Goal: Information Seeking & Learning: Learn about a topic

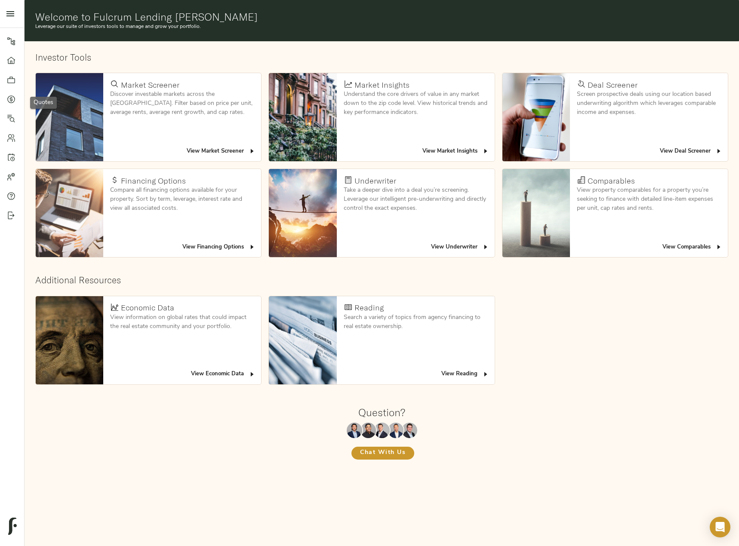
click at [9, 99] on icon at bounding box center [11, 99] width 9 height 9
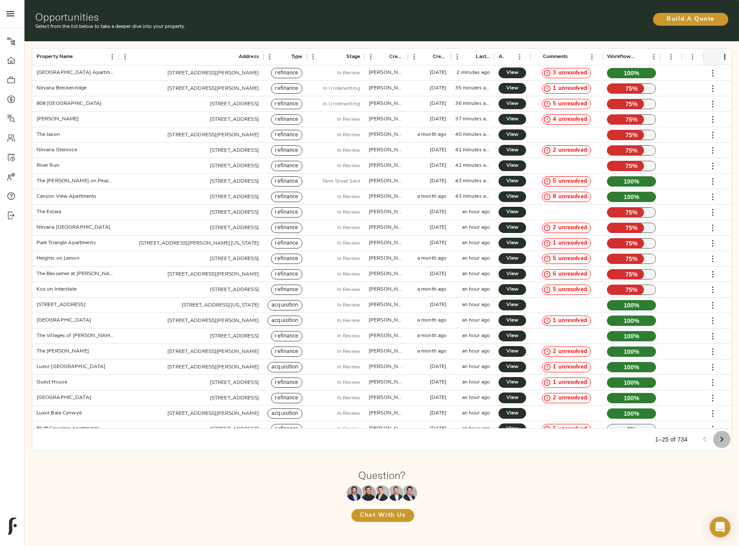
click at [725, 437] on icon "Go to next page" at bounding box center [721, 439] width 10 height 10
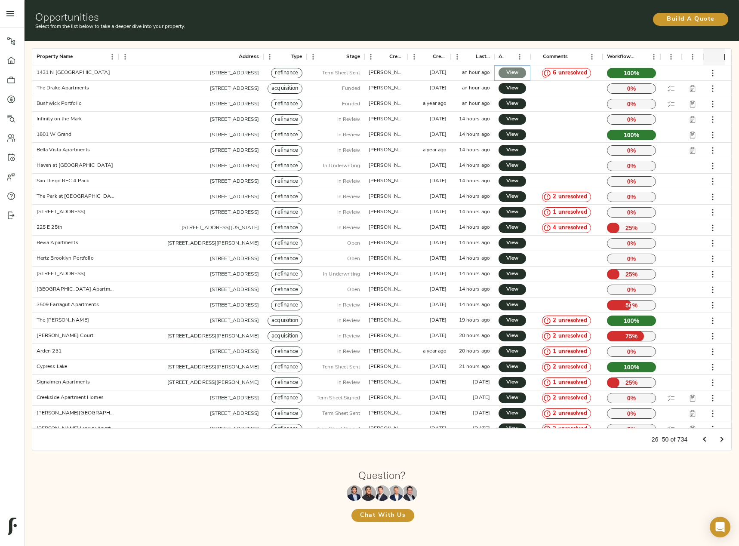
click at [509, 71] on span "View" at bounding box center [512, 72] width 10 height 9
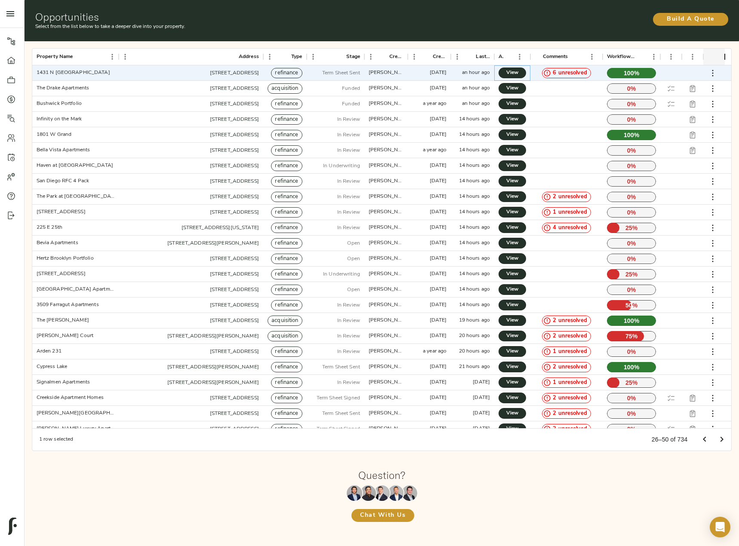
scroll to position [24, 0]
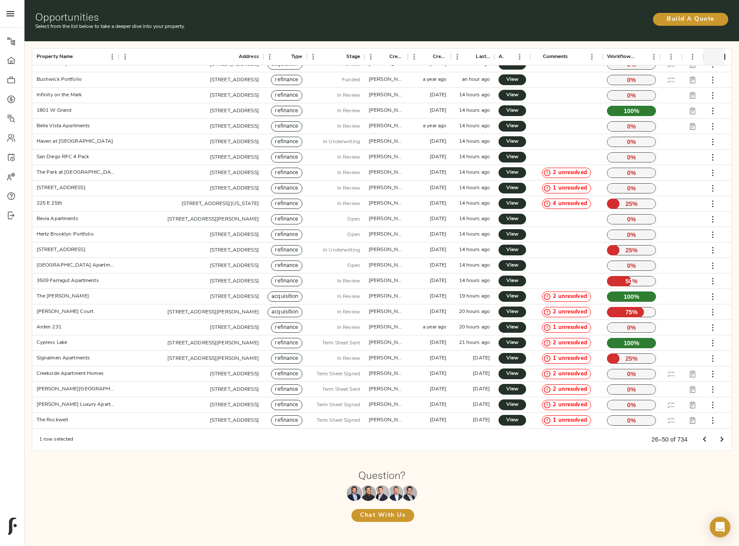
click at [719, 436] on icon "Go to next page" at bounding box center [721, 439] width 10 height 10
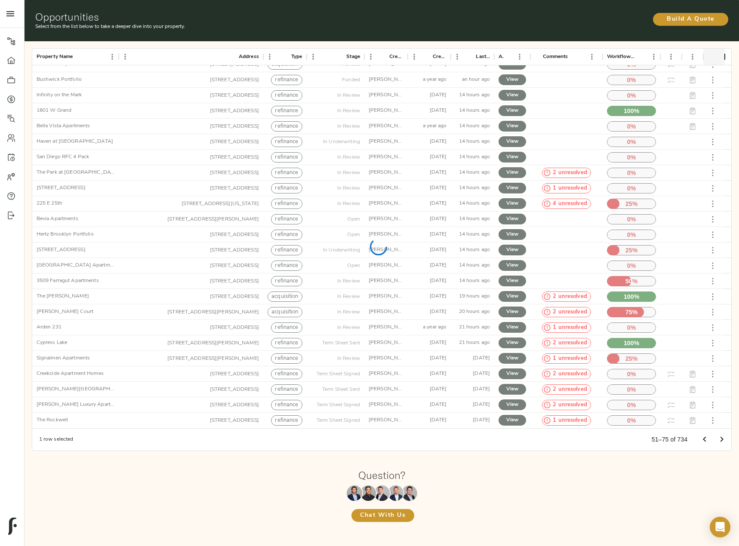
scroll to position [0, 0]
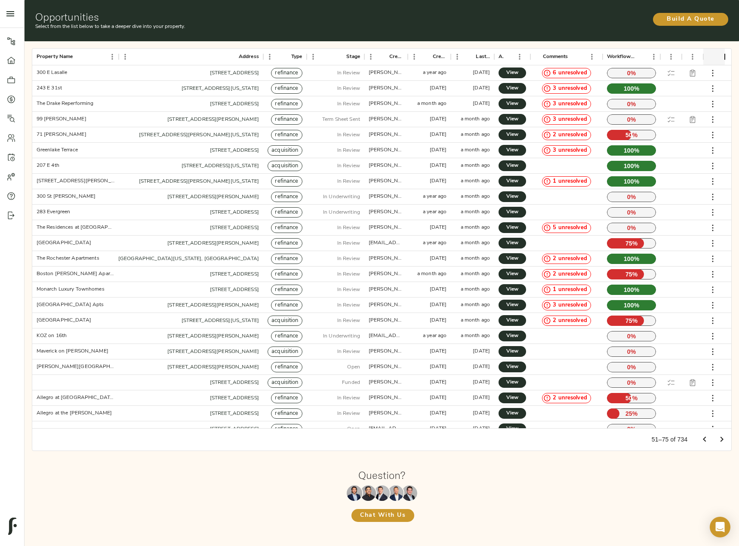
click at [700, 438] on icon "Go to previous page" at bounding box center [704, 439] width 10 height 10
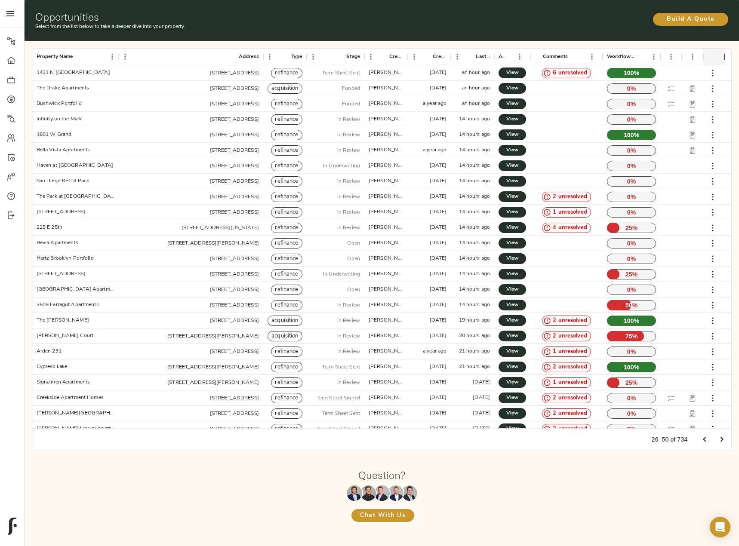
click at [704, 441] on icon "Go to previous page" at bounding box center [704, 439] width 10 height 10
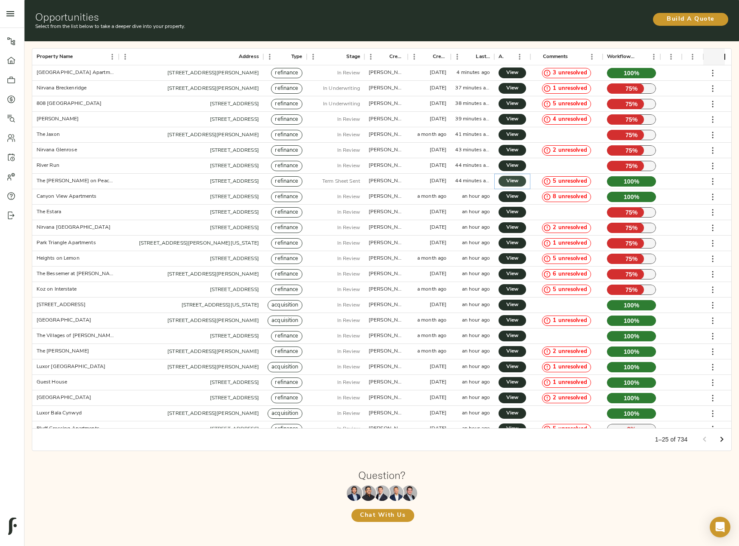
click at [519, 178] on link "View" at bounding box center [512, 181] width 28 height 11
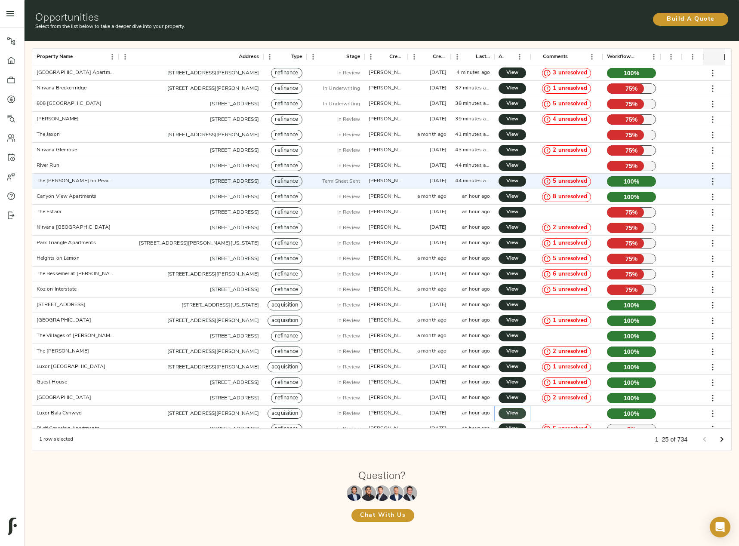
click at [507, 411] on span "View" at bounding box center [512, 413] width 10 height 9
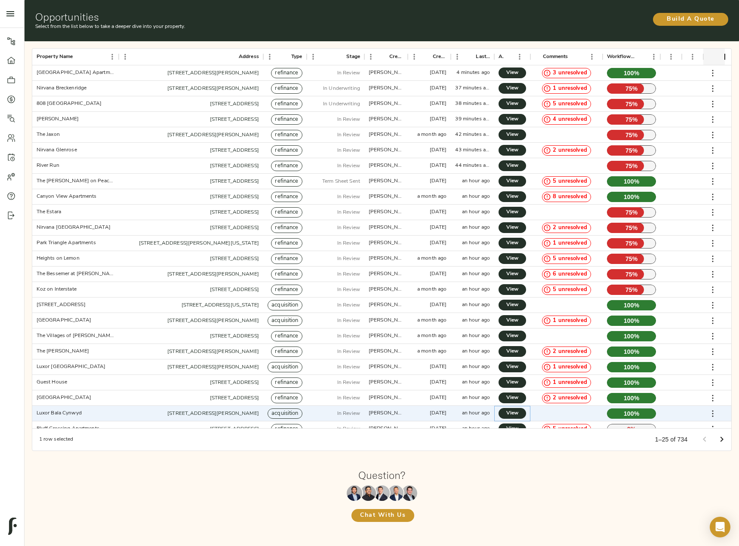
scroll to position [24, 0]
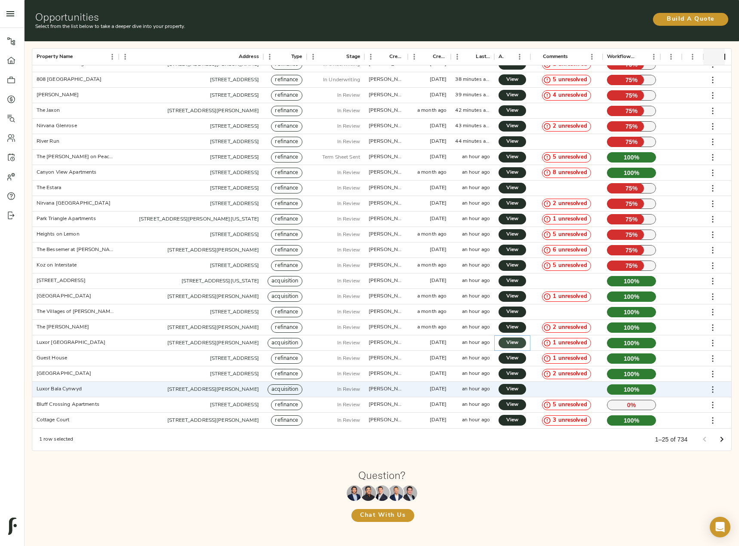
click at [513, 342] on span "View" at bounding box center [512, 342] width 10 height 9
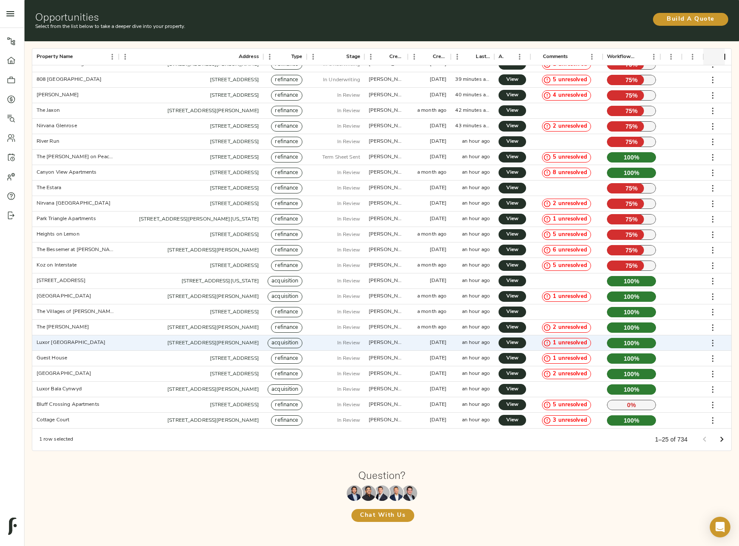
click at [724, 438] on icon "Go to next page" at bounding box center [721, 439] width 10 height 10
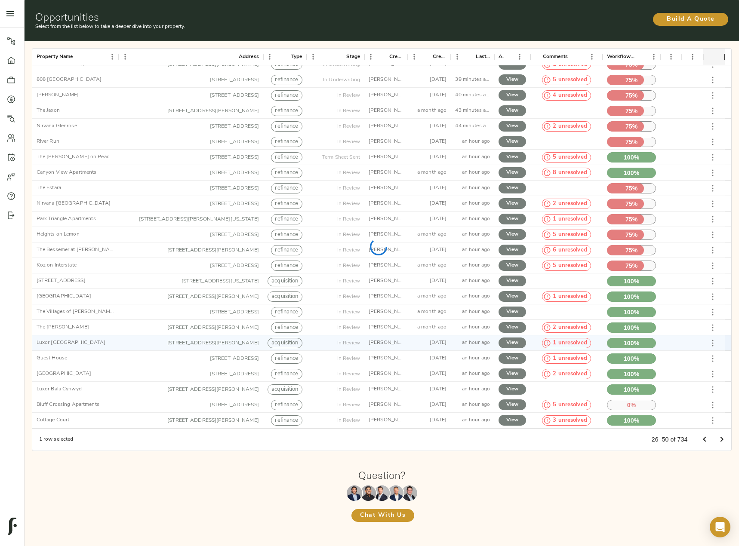
scroll to position [0, 0]
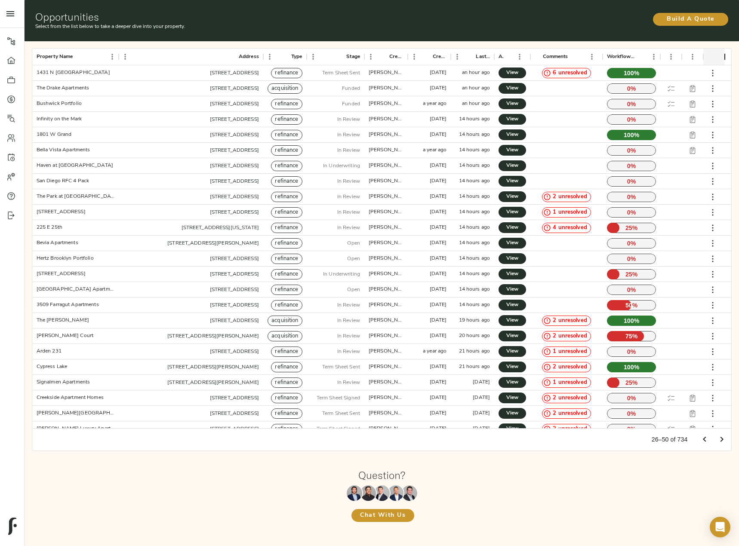
click at [700, 435] on icon "Go to previous page" at bounding box center [704, 439] width 10 height 10
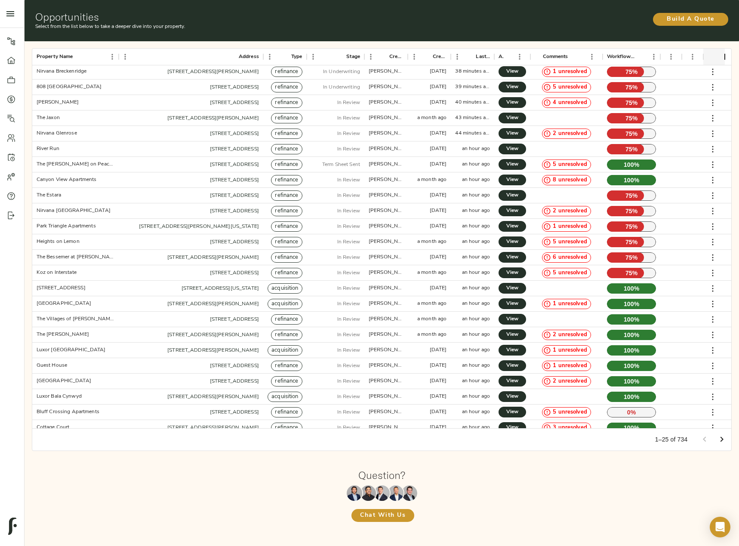
scroll to position [24, 0]
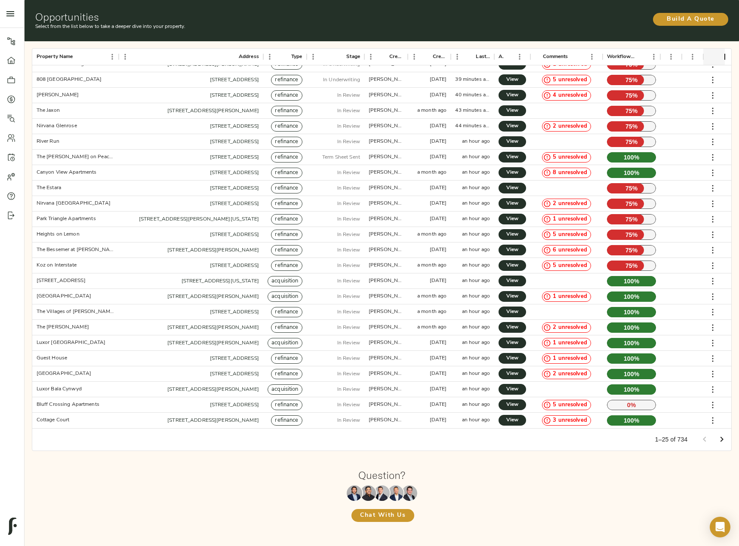
click at [720, 445] on icon "Go to next page" at bounding box center [721, 439] width 10 height 10
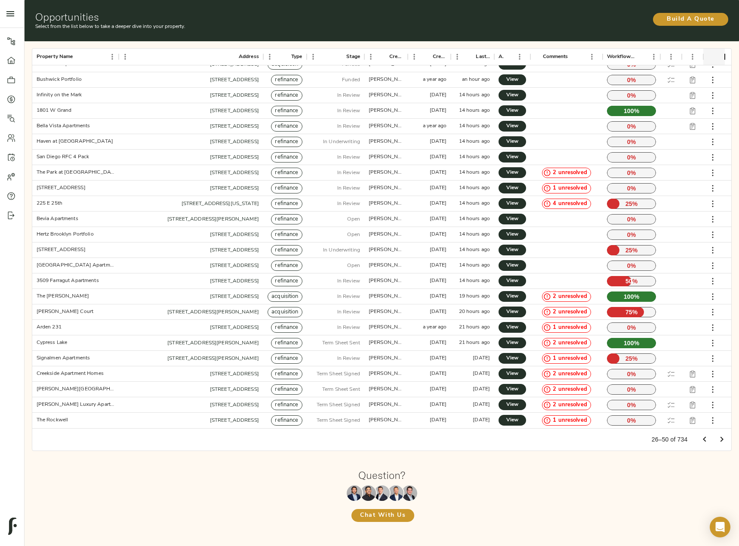
click at [701, 442] on icon "Go to previous page" at bounding box center [704, 439] width 10 height 10
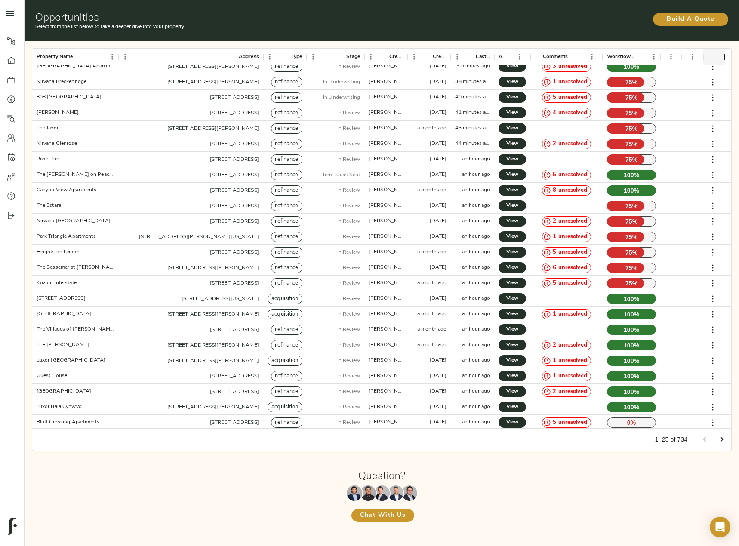
scroll to position [0, 0]
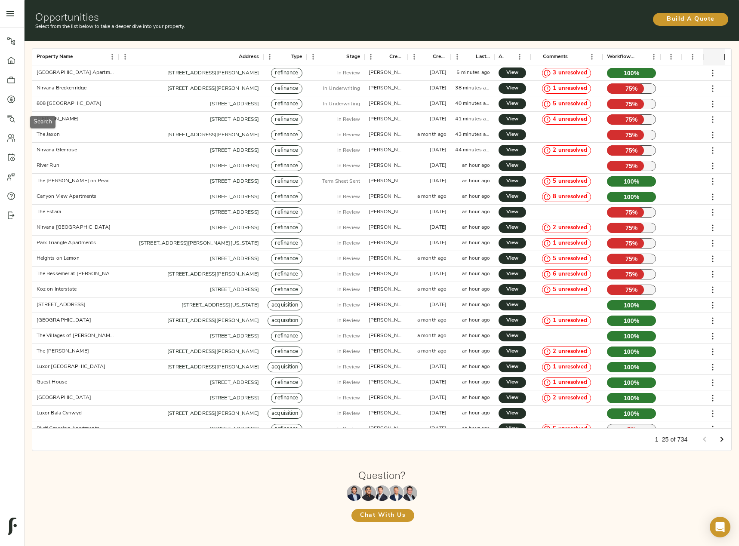
click at [13, 120] on icon at bounding box center [11, 118] width 9 height 9
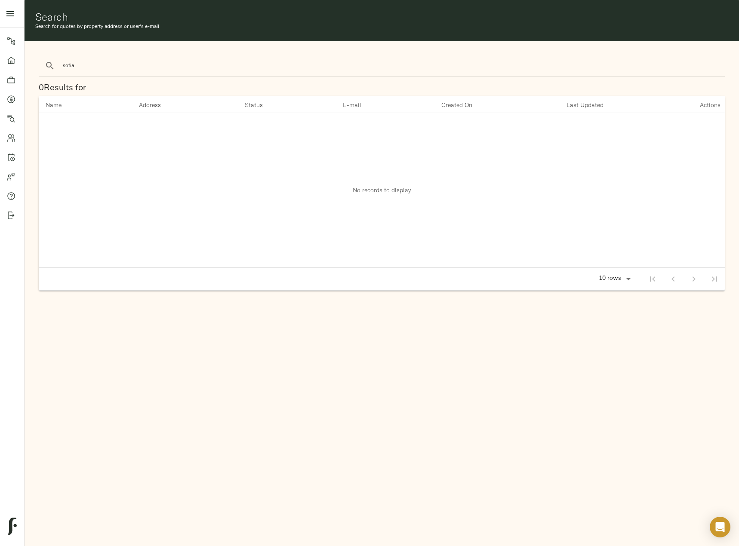
click at [40, 56] on button "search" at bounding box center [49, 65] width 19 height 19
type input "the sofia"
click at [40, 56] on button "search" at bounding box center [49, 65] width 19 height 19
paste input "The Sophia"
type input "The Sophia"
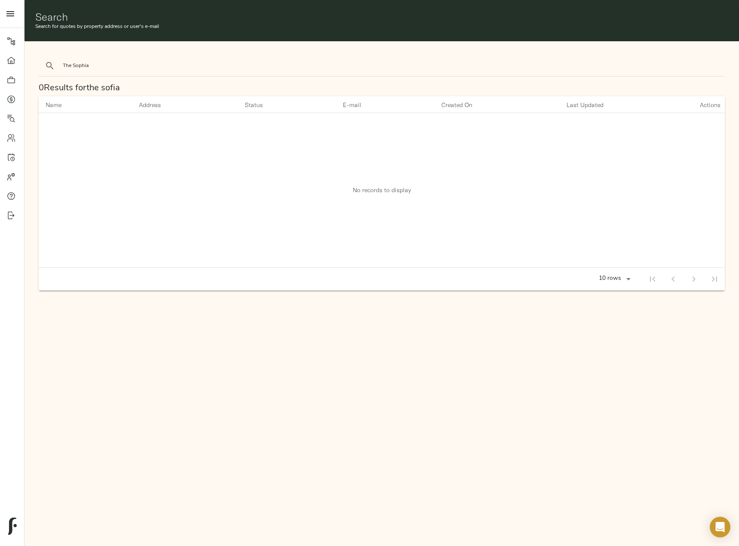
click at [40, 56] on button "search" at bounding box center [49, 65] width 19 height 19
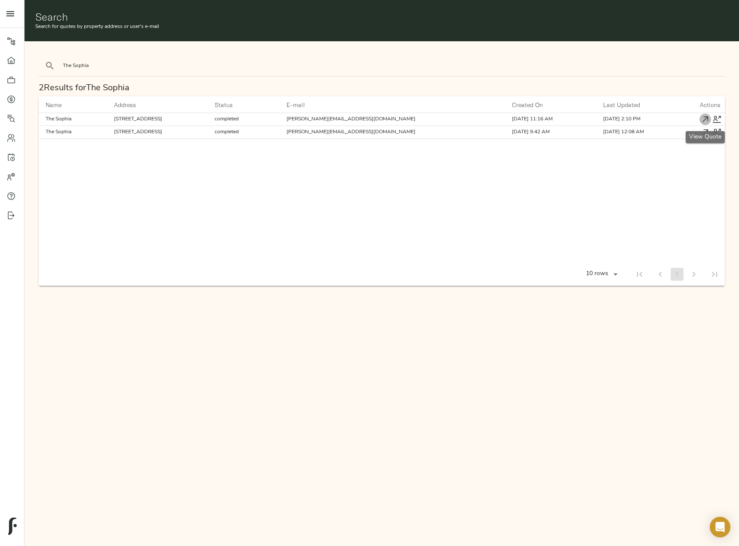
click at [706, 122] on icon "button" at bounding box center [704, 119] width 9 height 9
click at [13, 93] on link "Quotes" at bounding box center [12, 98] width 24 height 19
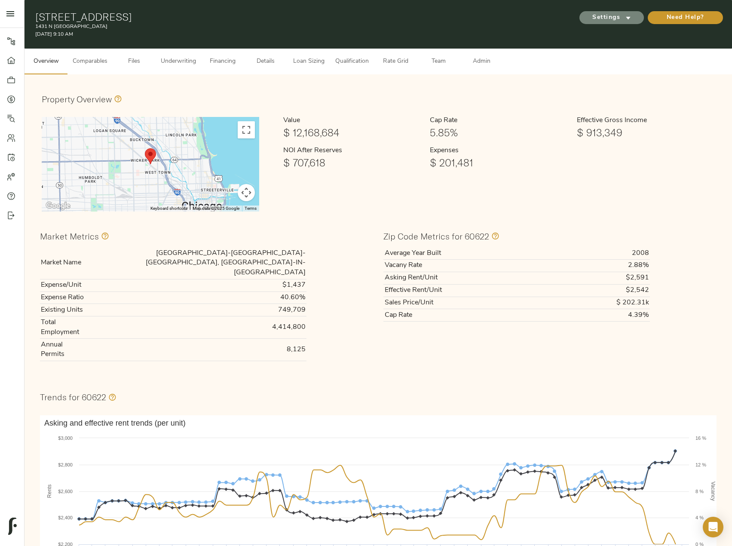
click at [607, 14] on span "Settings" at bounding box center [611, 17] width 47 height 11
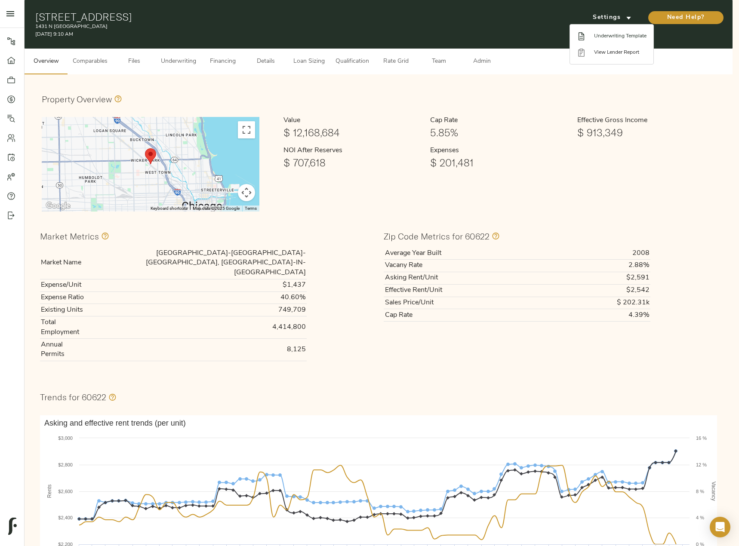
click at [607, 37] on span "Underwriting Template" at bounding box center [620, 36] width 52 height 8
click at [173, 64] on div at bounding box center [369, 273] width 739 height 546
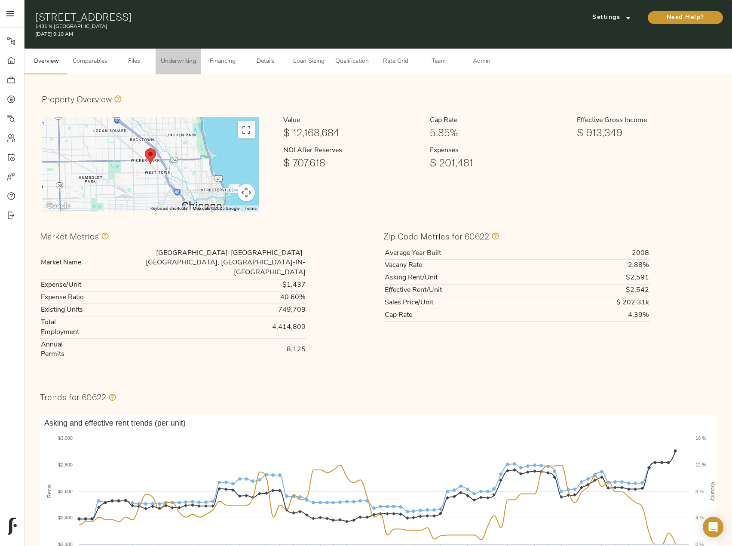
click at [181, 56] on button "Underwriting" at bounding box center [179, 62] width 46 height 26
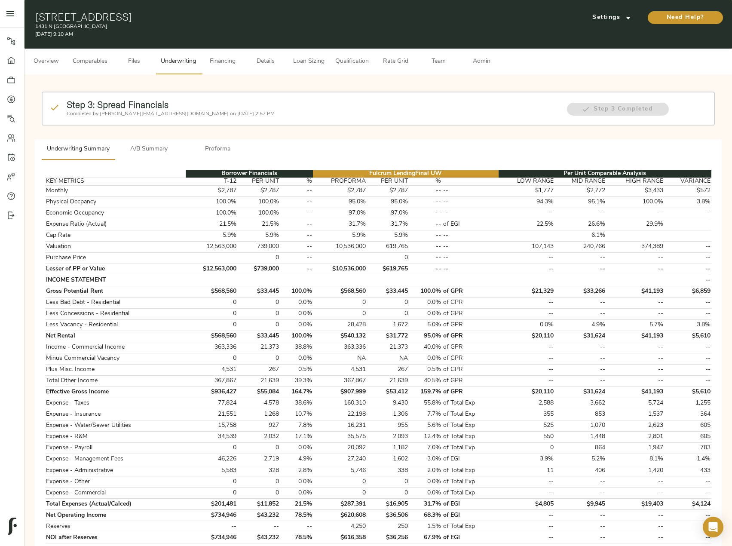
click at [221, 146] on span "Proforma" at bounding box center [218, 149] width 58 height 11
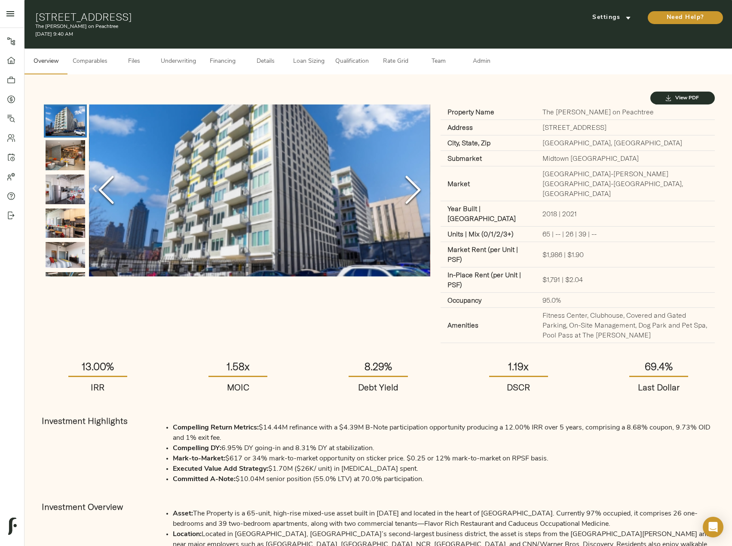
click at [182, 61] on span "Underwriting" at bounding box center [178, 61] width 35 height 11
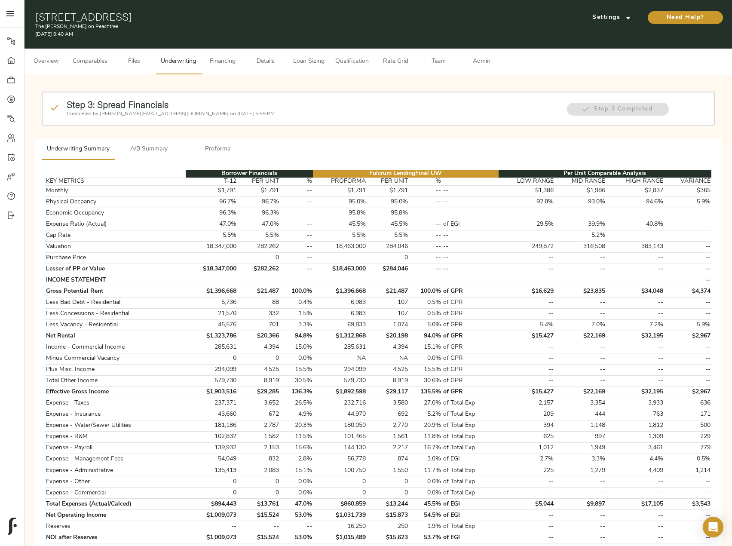
click at [198, 148] on span "Proforma" at bounding box center [218, 149] width 58 height 11
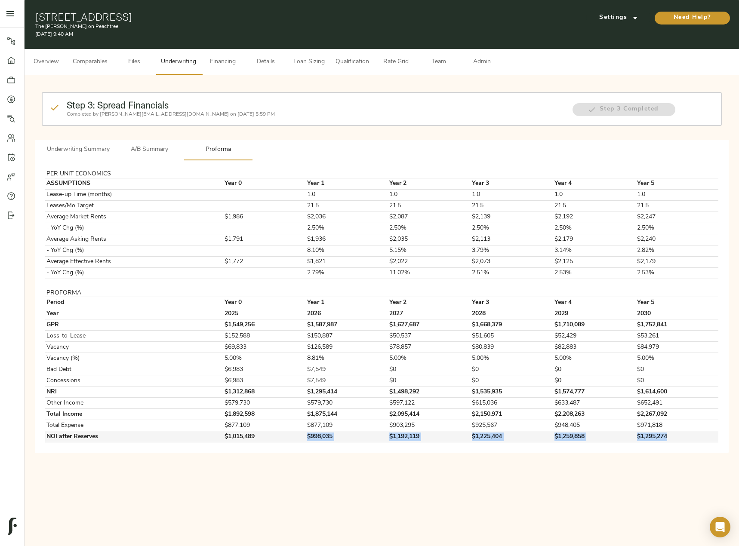
drag, startPoint x: 301, startPoint y: 438, endPoint x: 672, endPoint y: 436, distance: 371.1
click at [672, 436] on tr "NOI after Reserves $1,015,489 $998,035 $1,192,119 $1,225,404 $1,259,858 $1,295,…" at bounding box center [381, 436] width 673 height 11
copy tr "$998,035 $1,192,119 $1,225,404 $1,259,858 $1,295,274"
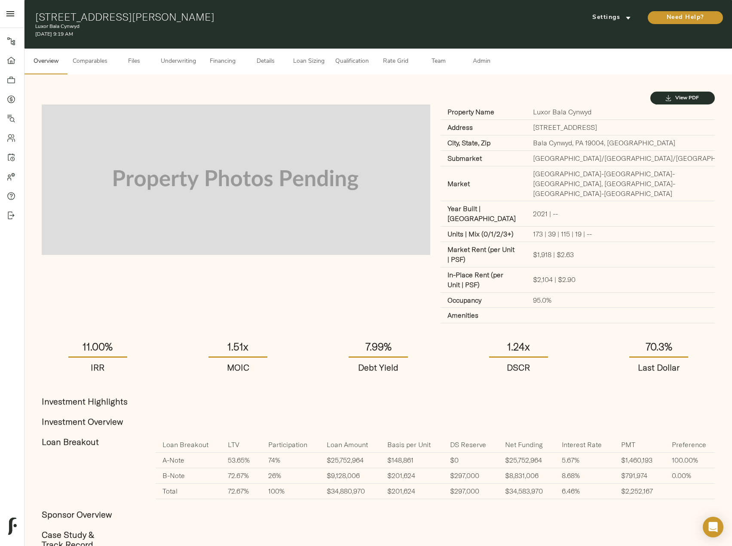
click at [176, 58] on span "Underwriting" at bounding box center [178, 61] width 35 height 11
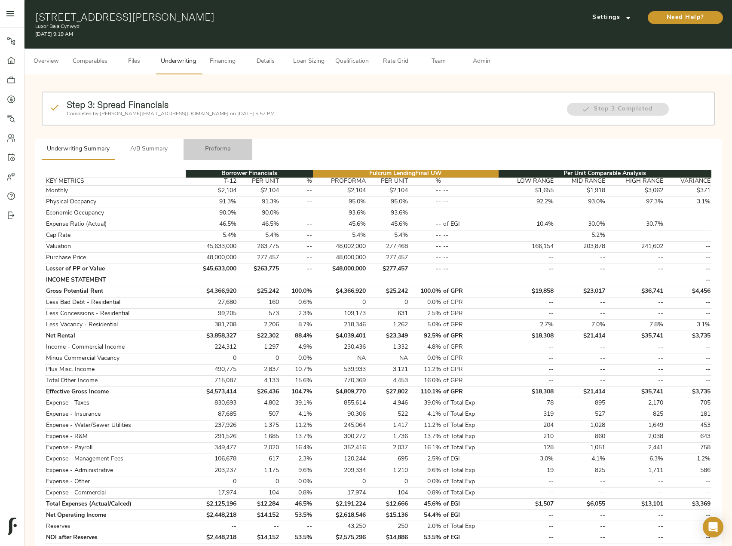
click at [219, 152] on span "Proforma" at bounding box center [218, 149] width 58 height 11
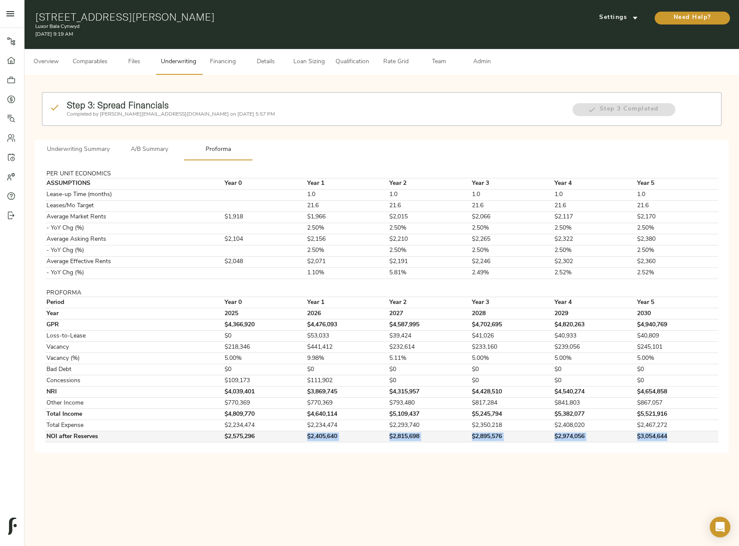
drag, startPoint x: 301, startPoint y: 435, endPoint x: 706, endPoint y: 435, distance: 405.0
click at [706, 435] on tr "NOI after Reserves $2,575,296 $2,405,640 $2,815,698 $2,895,576 $2,974,056 $3,05…" at bounding box center [381, 436] width 673 height 11
copy tr "$2,405,640 $2,815,698 $2,895,576 $2,974,056 $3,054,644"
click at [6, 96] on link "Quotes" at bounding box center [12, 98] width 24 height 19
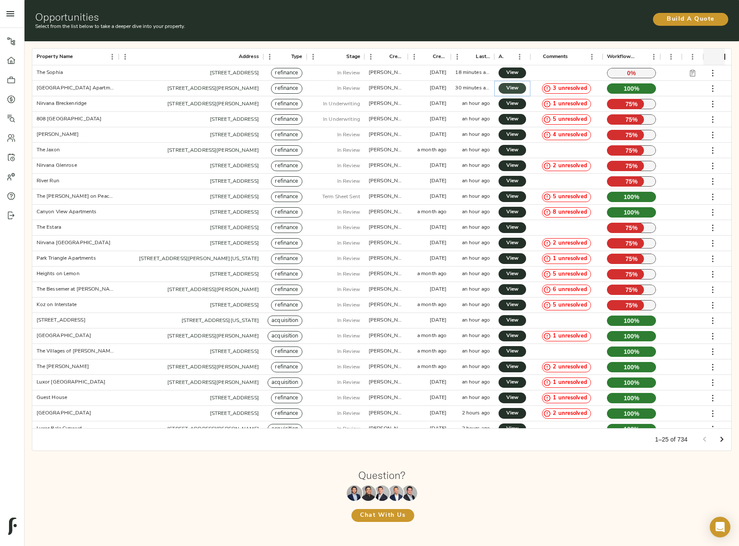
click at [511, 88] on span "View" at bounding box center [512, 88] width 10 height 9
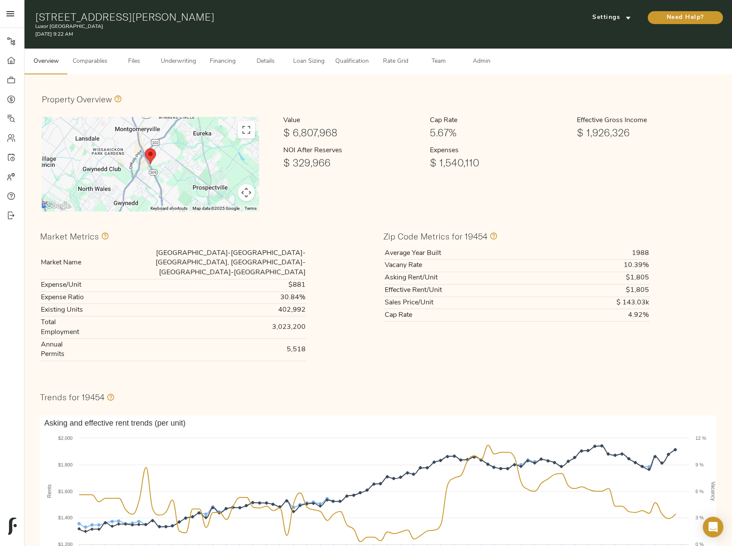
click at [178, 59] on span "Underwriting" at bounding box center [178, 61] width 35 height 11
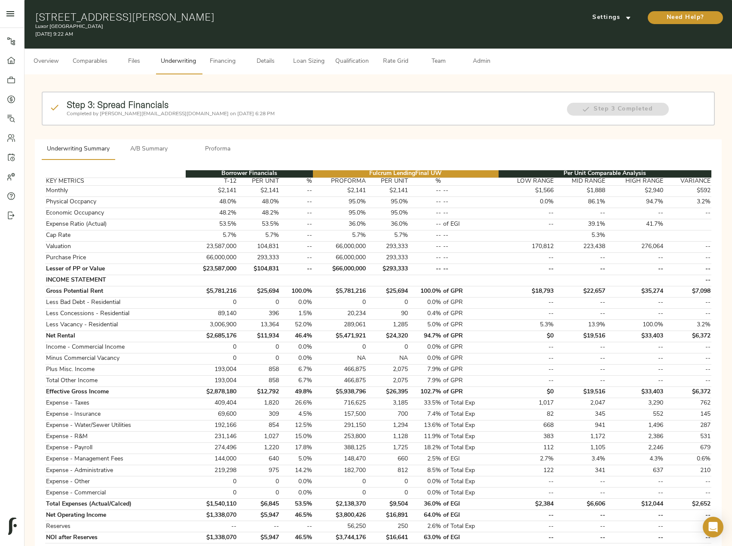
click at [215, 148] on span "Proforma" at bounding box center [218, 149] width 58 height 11
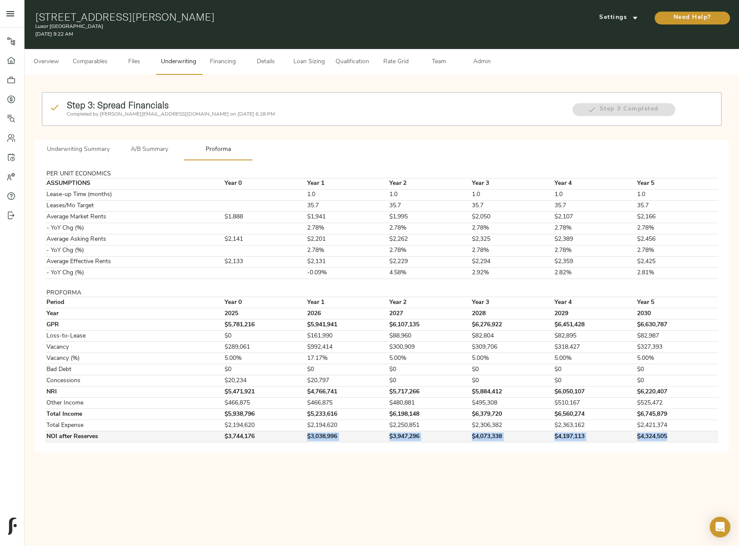
drag, startPoint x: 301, startPoint y: 438, endPoint x: 676, endPoint y: 434, distance: 374.5
click at [676, 434] on tr "NOI after Reserves $3,744,176 $3,038,996 $3,947,296 $4,073,338 $4,197,113 $4,32…" at bounding box center [381, 436] width 673 height 11
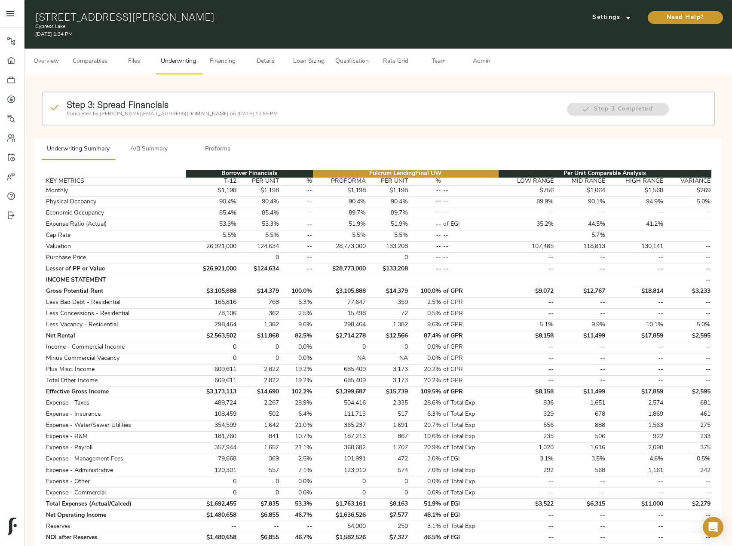
click at [212, 153] on span "Proforma" at bounding box center [218, 149] width 58 height 11
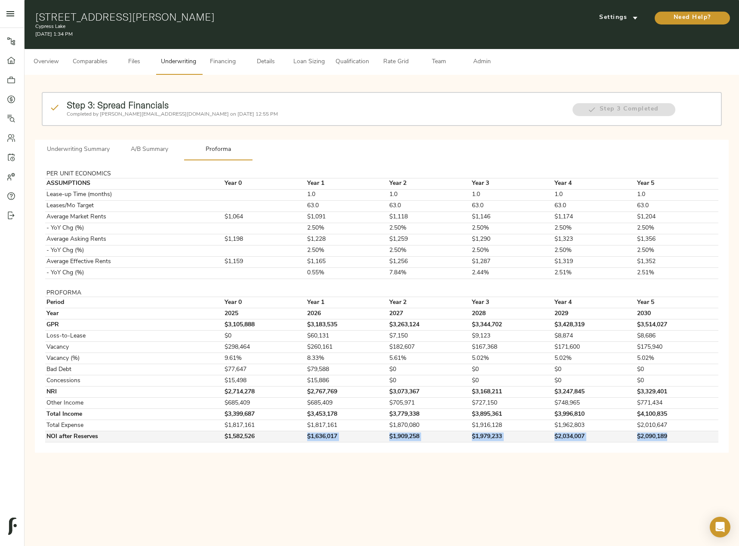
drag, startPoint x: 302, startPoint y: 436, endPoint x: 670, endPoint y: 437, distance: 368.5
click at [670, 437] on tr "NOI after Reserves $1,582,526 $1,636,017 $1,909,258 $1,979,233 $2,034,007 $2,09…" at bounding box center [381, 436] width 673 height 11
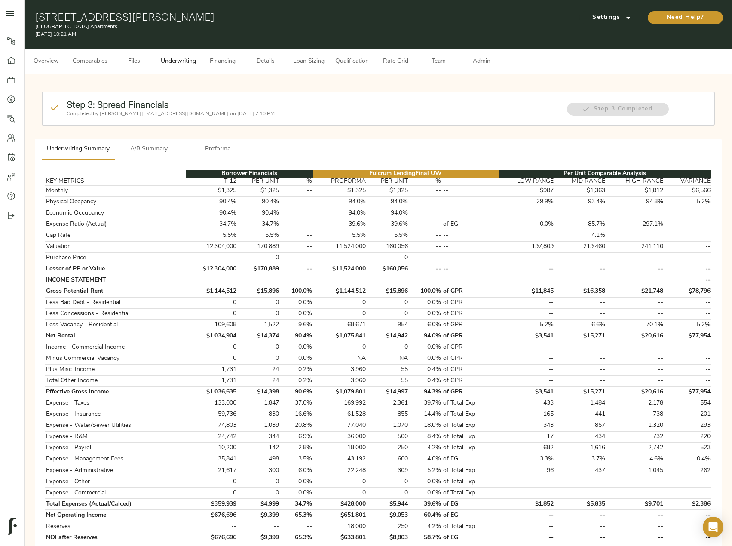
click at [226, 157] on button "Proforma" at bounding box center [218, 149] width 69 height 21
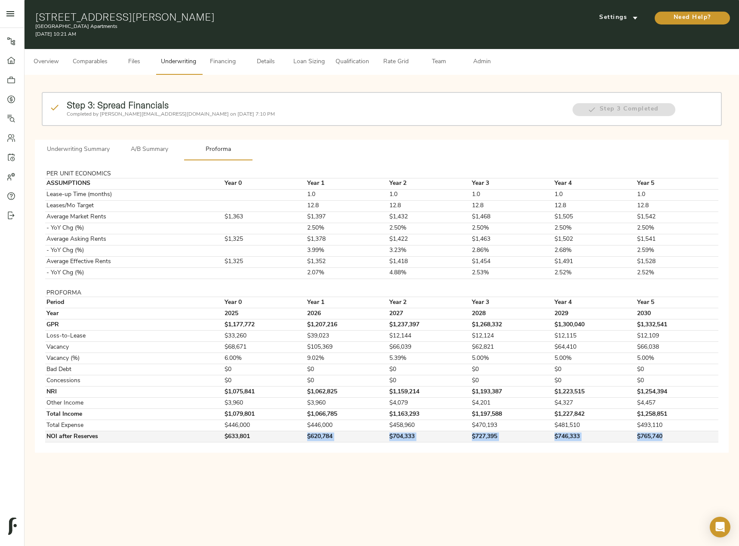
drag, startPoint x: 300, startPoint y: 436, endPoint x: 692, endPoint y: 436, distance: 392.5
click at [692, 436] on tr "NOI after Reserves $633,801 $620,784 $704,333 $727,395 $746,333 $765,740" at bounding box center [381, 436] width 673 height 11
copy tr "$620,784 $704,333 $727,395 $746,333 $765,740"
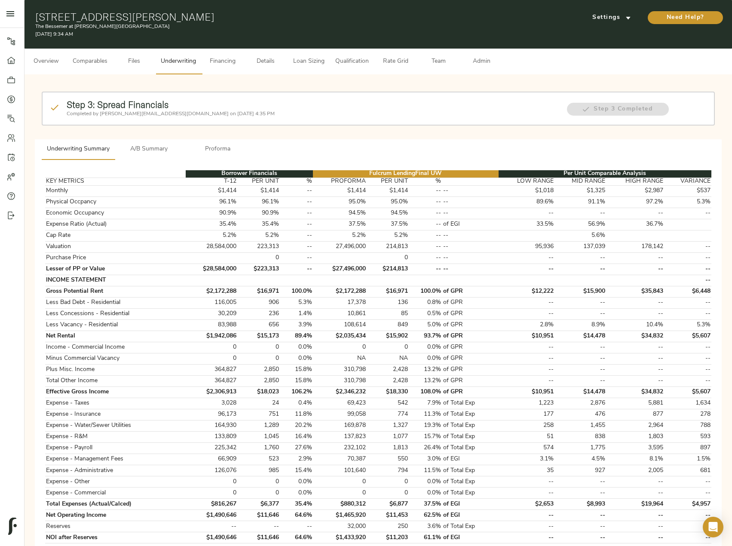
click at [209, 145] on span "Proforma" at bounding box center [218, 149] width 58 height 11
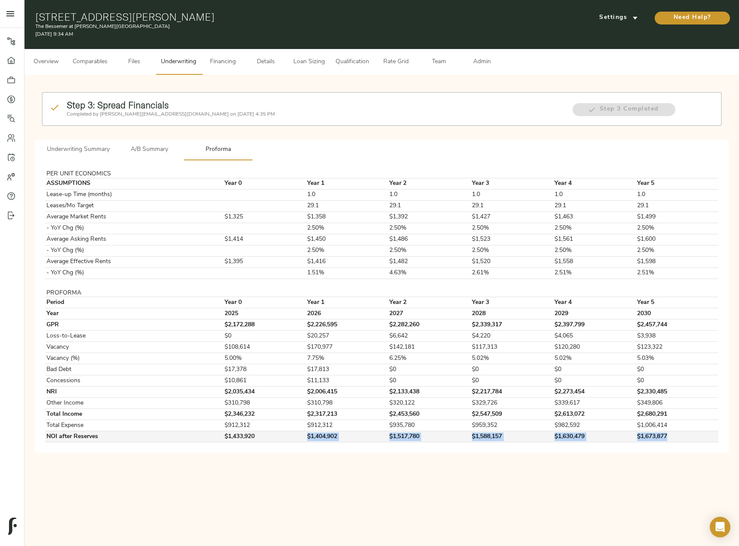
drag, startPoint x: 298, startPoint y: 440, endPoint x: 678, endPoint y: 434, distance: 379.7
click at [678, 434] on tr "NOI after Reserves $1,433,920 $1,404,902 $1,517,780 $1,588,157 $1,630,479 $1,67…" at bounding box center [381, 436] width 673 height 11
copy tr "$1,404,902 $1,517,780 $1,588,157 $1,630,479 $1,673,877"
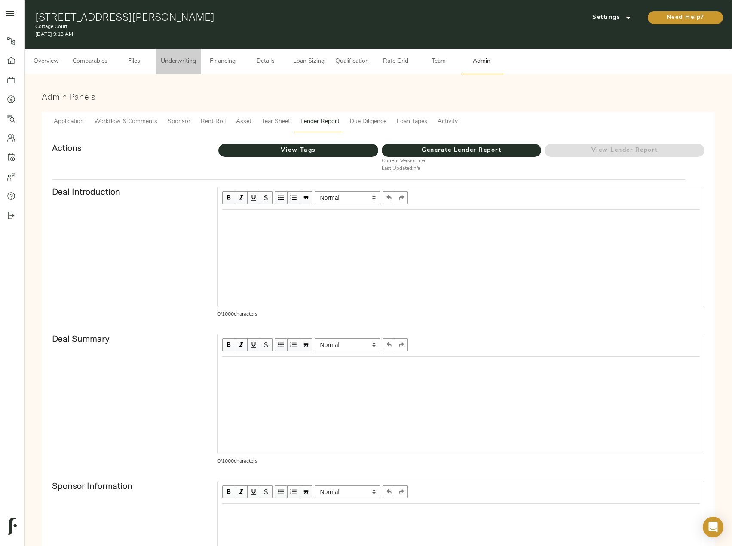
click at [193, 62] on span "Underwriting" at bounding box center [178, 61] width 35 height 11
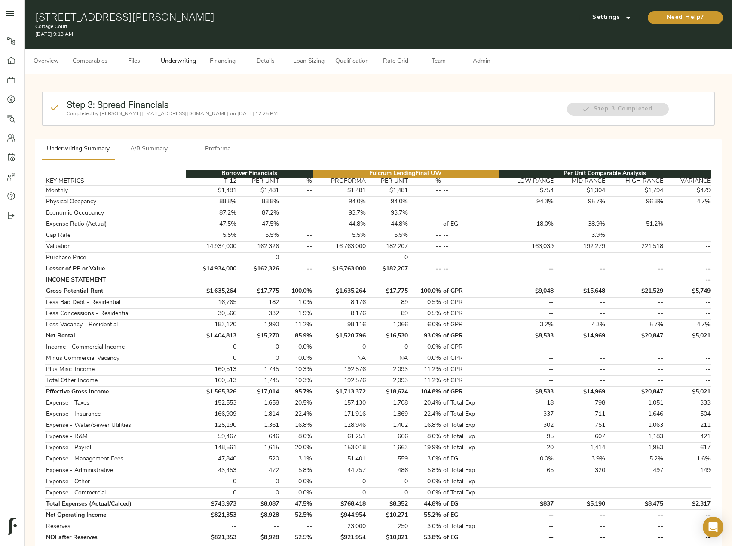
click at [218, 149] on span "Proforma" at bounding box center [218, 149] width 58 height 11
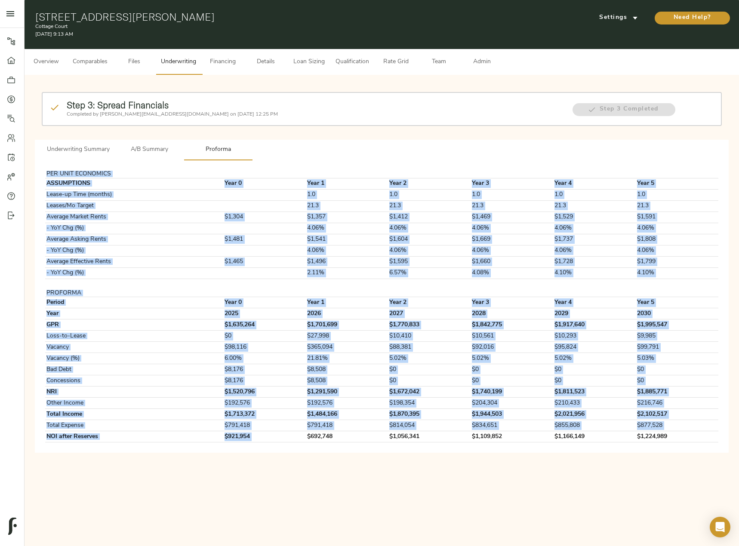
drag, startPoint x: 300, startPoint y: 435, endPoint x: 709, endPoint y: 443, distance: 408.5
click at [709, 443] on div "PER UNIT ECONOMICS ASSUMPTIONS Year 0 Year 1 Year 2 Year 3 Year 4 Year 5 Lease-…" at bounding box center [382, 306] width 680 height 279
copy tbody "PER UNIT ECONOMICS ASSUMPTIONS Year 0 Year 1 Year 2 Year 3 Year 4 Year 5 Lease-…"
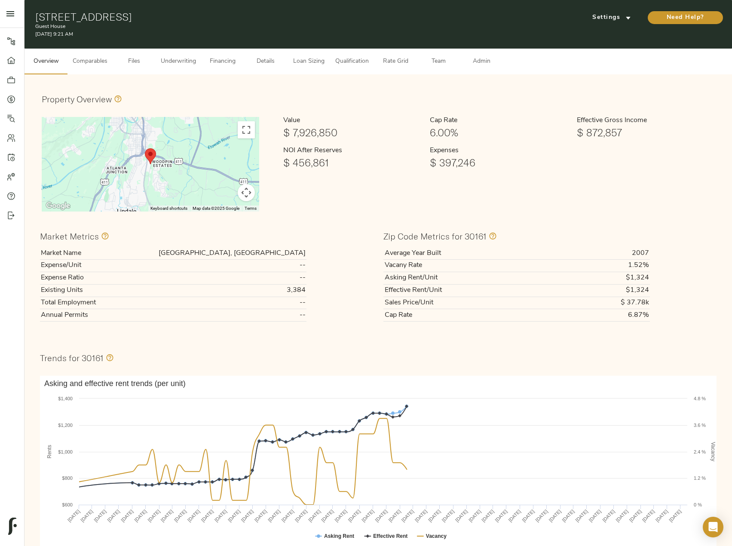
click at [175, 58] on span "Underwriting" at bounding box center [178, 61] width 35 height 11
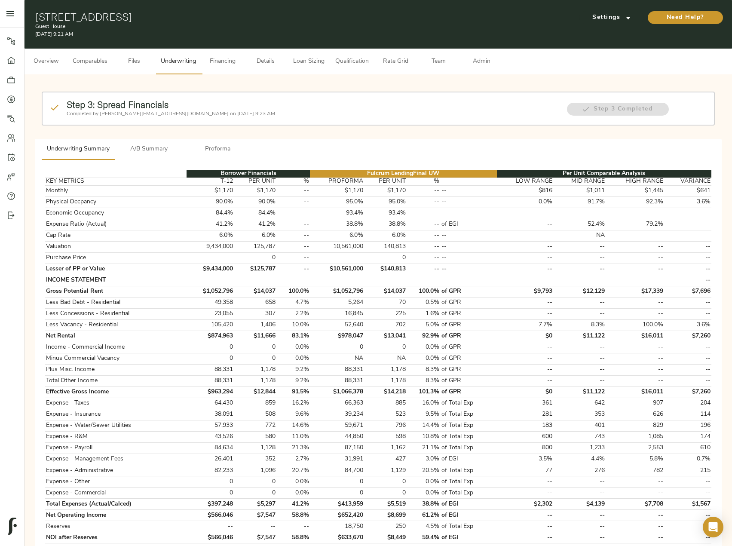
click at [212, 144] on span "Proforma" at bounding box center [218, 149] width 58 height 11
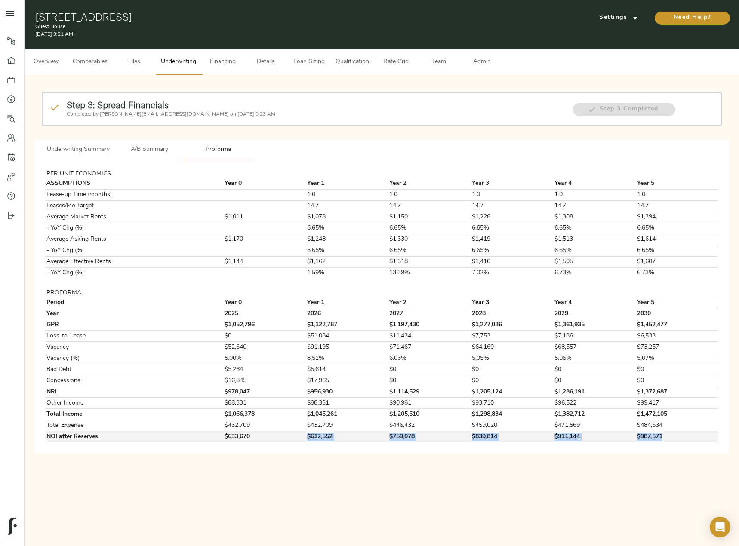
drag, startPoint x: 292, startPoint y: 433, endPoint x: 665, endPoint y: 436, distance: 373.2
click at [665, 436] on tr "NOI after Reserves $633,670 $612,552 $759,078 $839,814 $911,144 $987,571" at bounding box center [381, 436] width 673 height 11
copy tr "$612,552 $759,078 $839,814 $911,144 $987,571"
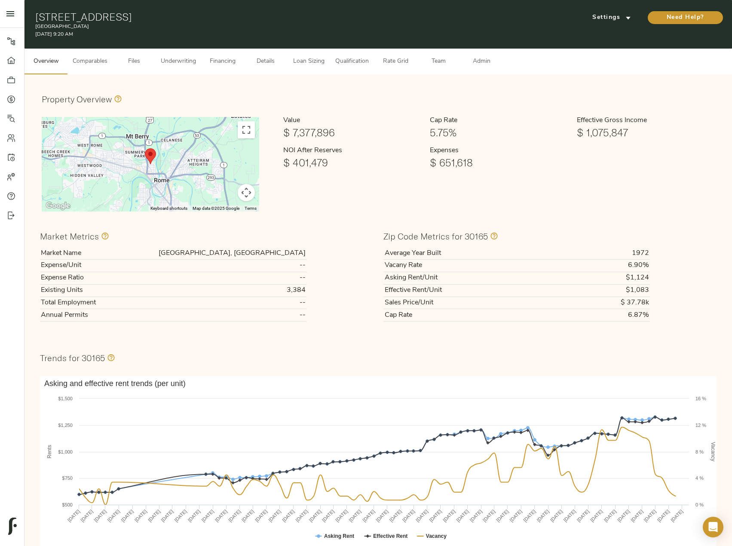
click at [175, 60] on span "Underwriting" at bounding box center [178, 61] width 35 height 11
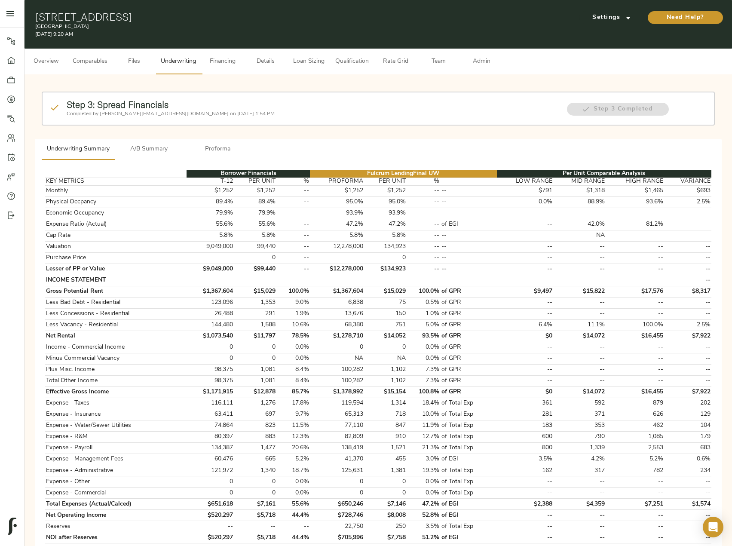
click at [233, 144] on span "Proforma" at bounding box center [218, 149] width 58 height 11
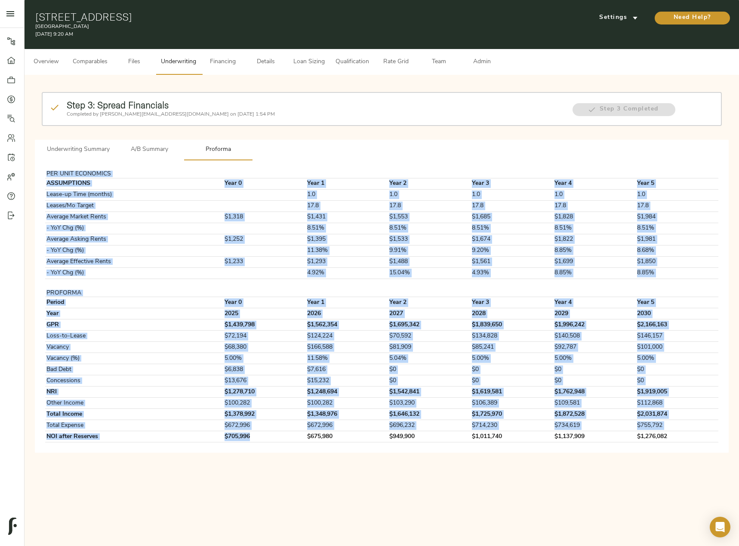
drag, startPoint x: 295, startPoint y: 433, endPoint x: 664, endPoint y: 443, distance: 369.0
click at [664, 443] on div "PER UNIT ECONOMICS ASSUMPTIONS Year 0 Year 1 Year 2 Year 3 Year 4 Year 5 Lease-…" at bounding box center [382, 306] width 680 height 279
copy tbody "PER UNIT ECONOMICS ASSUMPTIONS Year 0 Year 1 Year 2 Year 3 Year 4 Year 5 Lease-…"
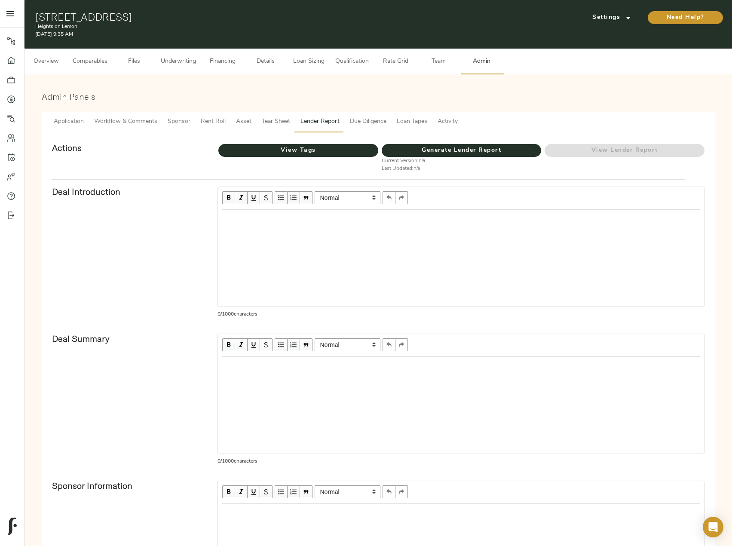
click at [191, 58] on span "Underwriting" at bounding box center [178, 61] width 35 height 11
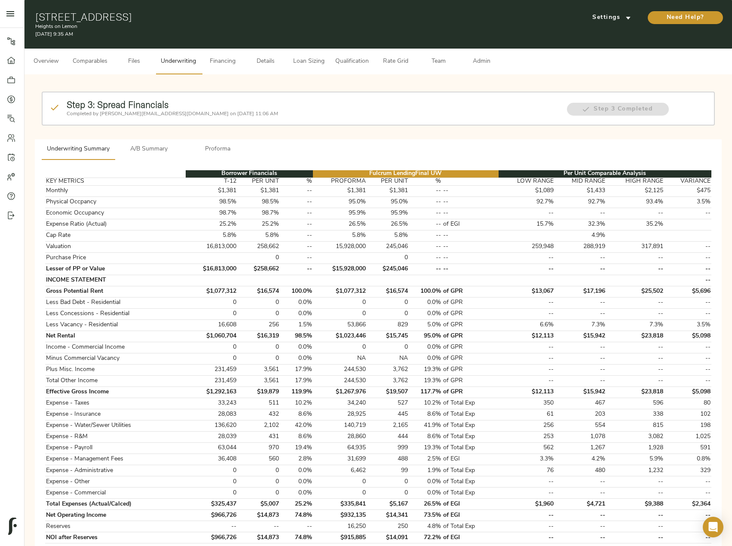
click at [218, 151] on span "Proforma" at bounding box center [218, 149] width 58 height 11
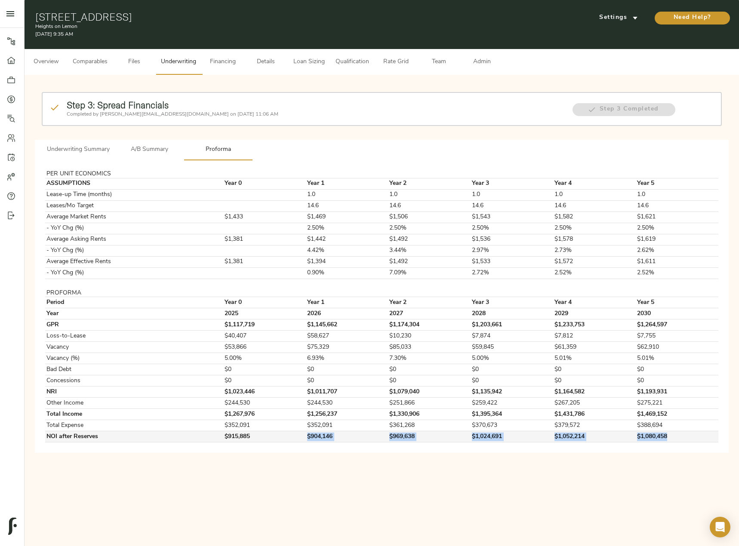
drag, startPoint x: 300, startPoint y: 438, endPoint x: 682, endPoint y: 434, distance: 381.8
click at [682, 434] on tr "NOI after Reserves $915,885 $904,146 $969,638 $1,024,691 $1,052,214 $1,080,458" at bounding box center [381, 436] width 673 height 11
copy tr "$904,146 $969,638 $1,024,691 $1,052,214 $1,080,458"
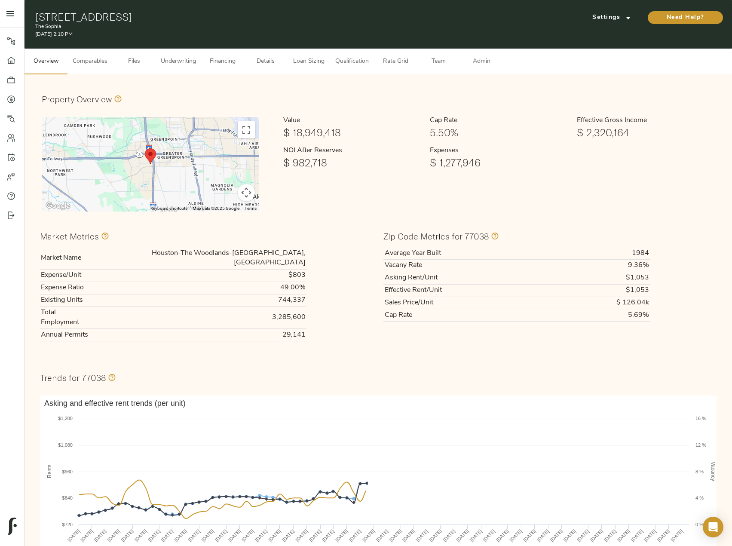
click at [178, 66] on span "Underwriting" at bounding box center [178, 61] width 35 height 11
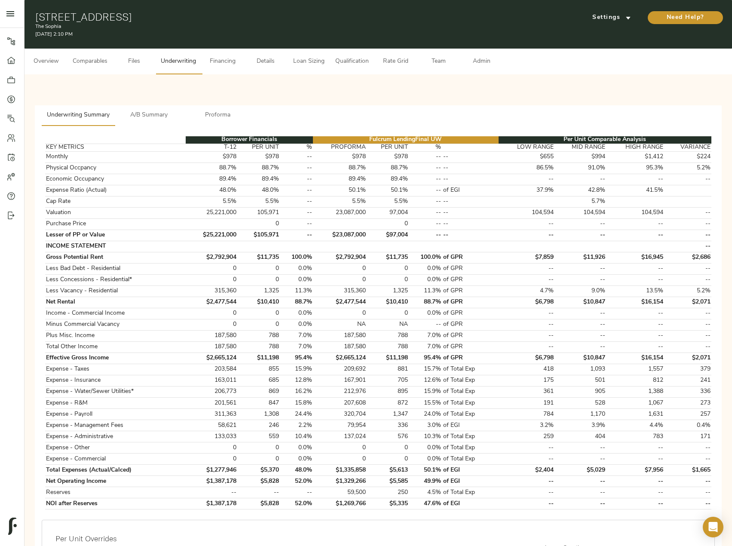
click at [151, 109] on button "A/B Summary" at bounding box center [149, 115] width 69 height 21
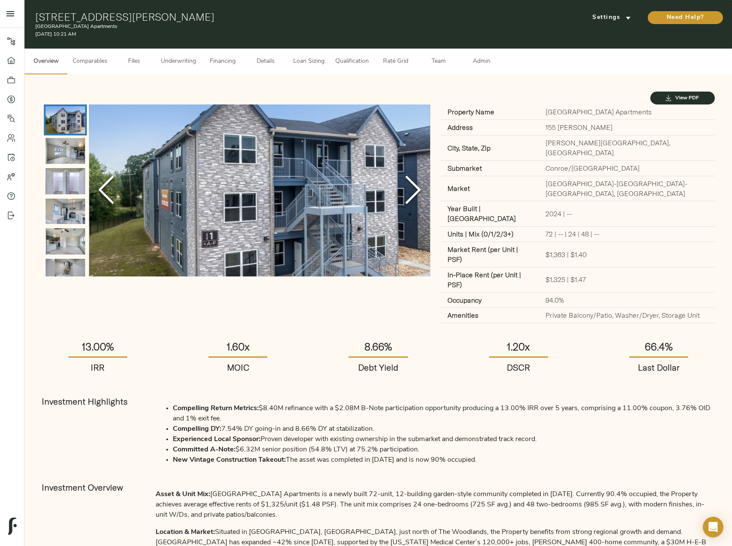
click at [216, 65] on span "Financing" at bounding box center [222, 61] width 33 height 11
